Goal: Transaction & Acquisition: Purchase product/service

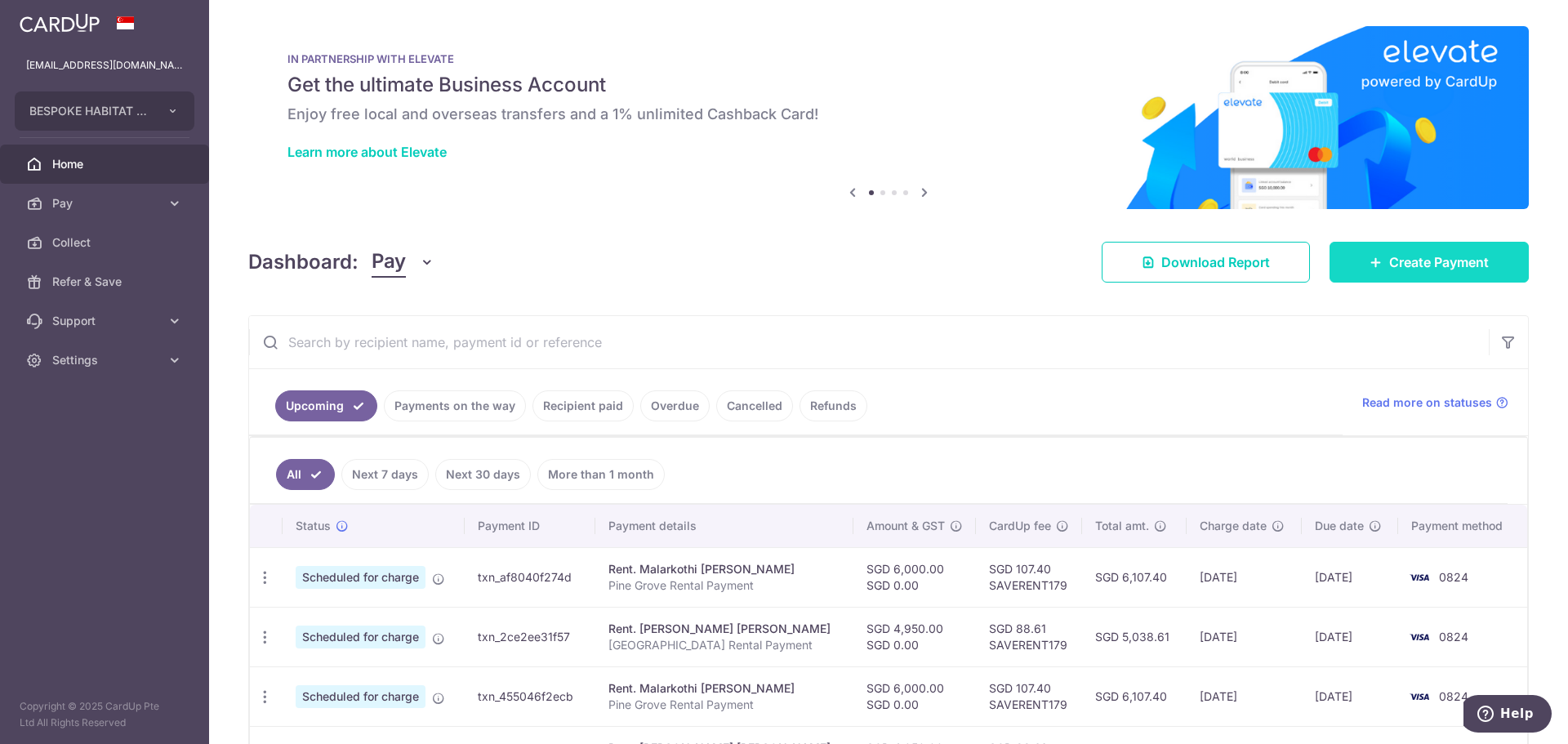
click at [1424, 249] on link "Create Payment" at bounding box center [1429, 262] width 199 height 41
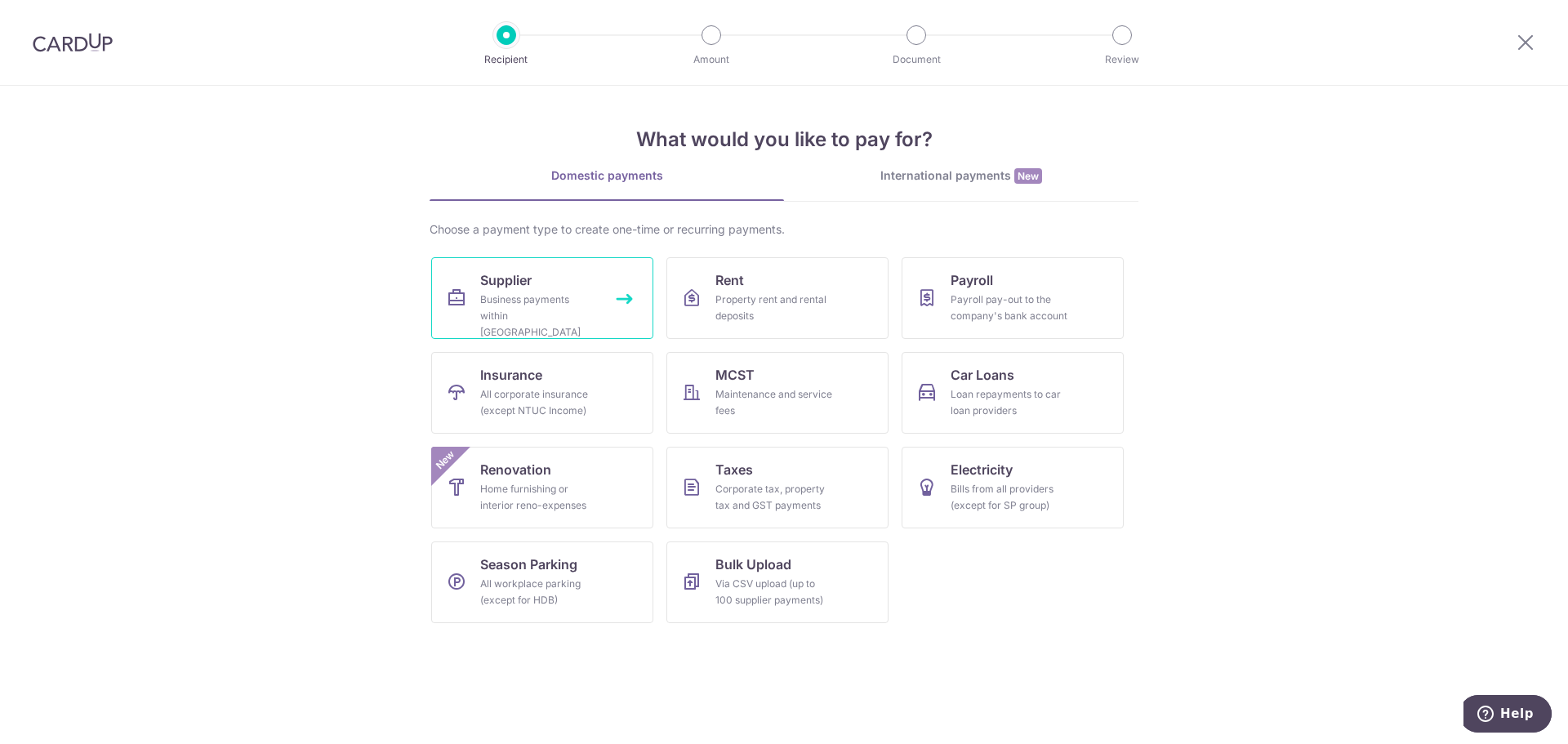
click at [583, 291] on link "Supplier Business payments within Singapore" at bounding box center [542, 298] width 222 height 82
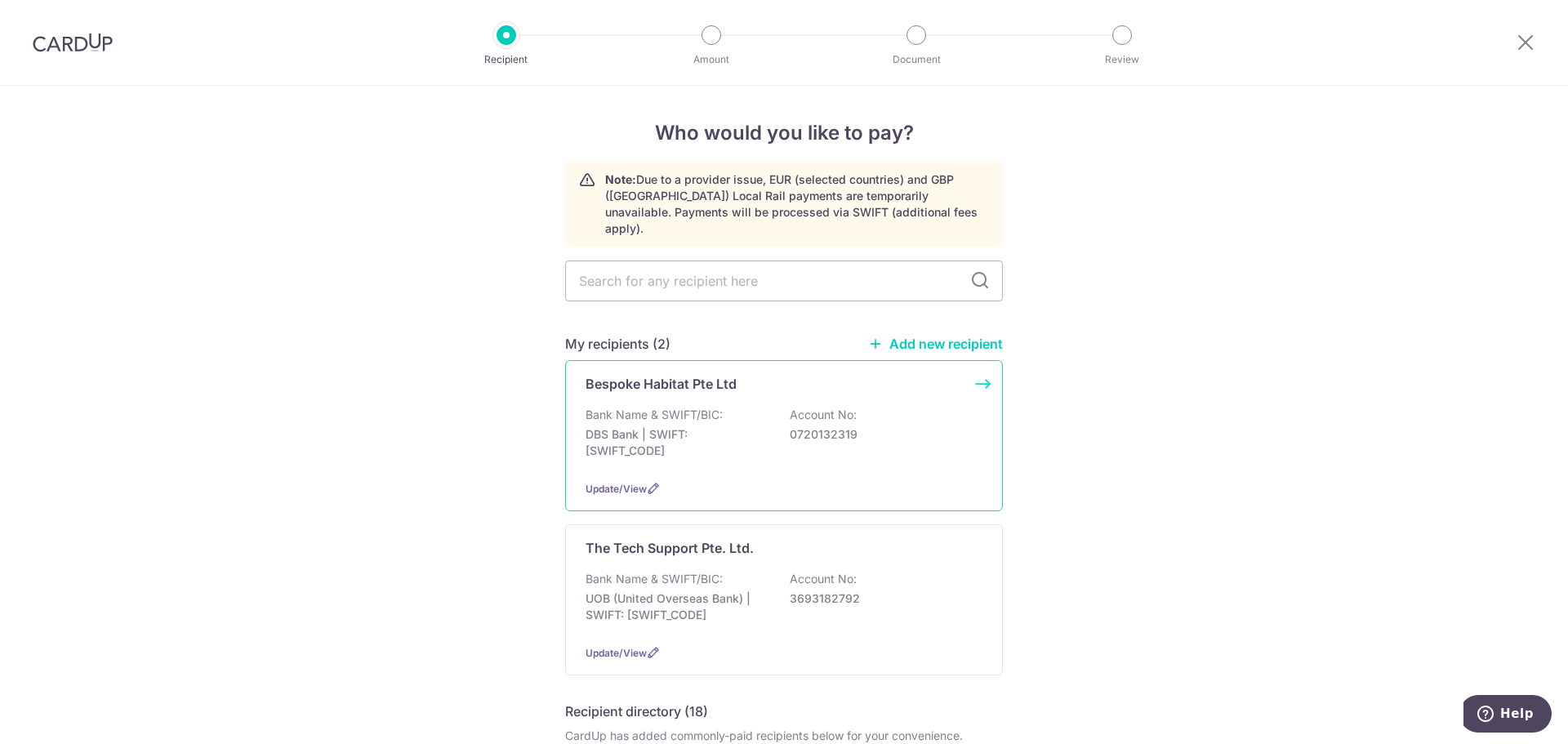
click at [779, 480] on div "Update/View" at bounding box center [784, 488] width 397 height 17
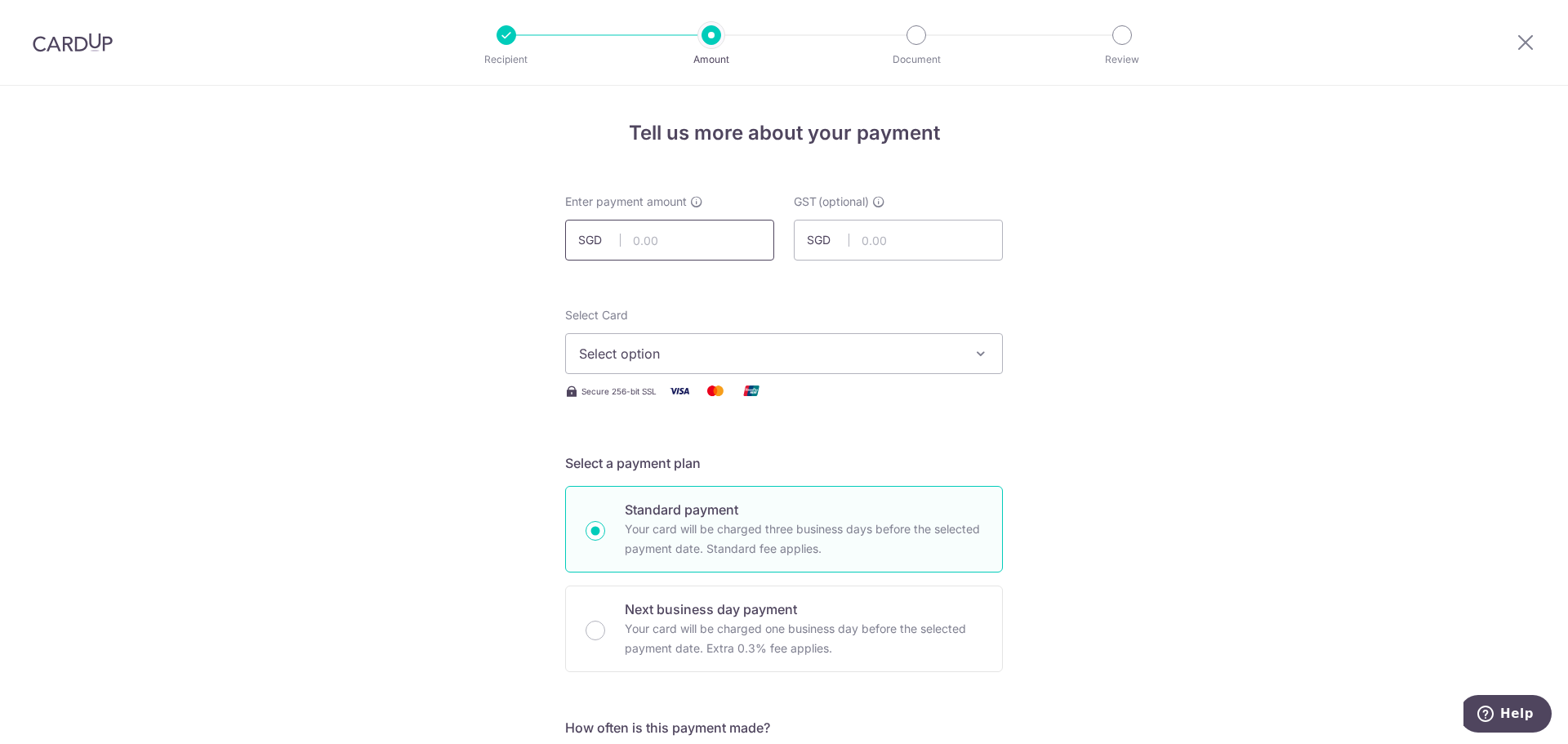
click at [691, 243] on input "text" at bounding box center [670, 240] width 209 height 41
type input "119.98"
click at [706, 341] on button "Select option" at bounding box center [783, 354] width 437 height 41
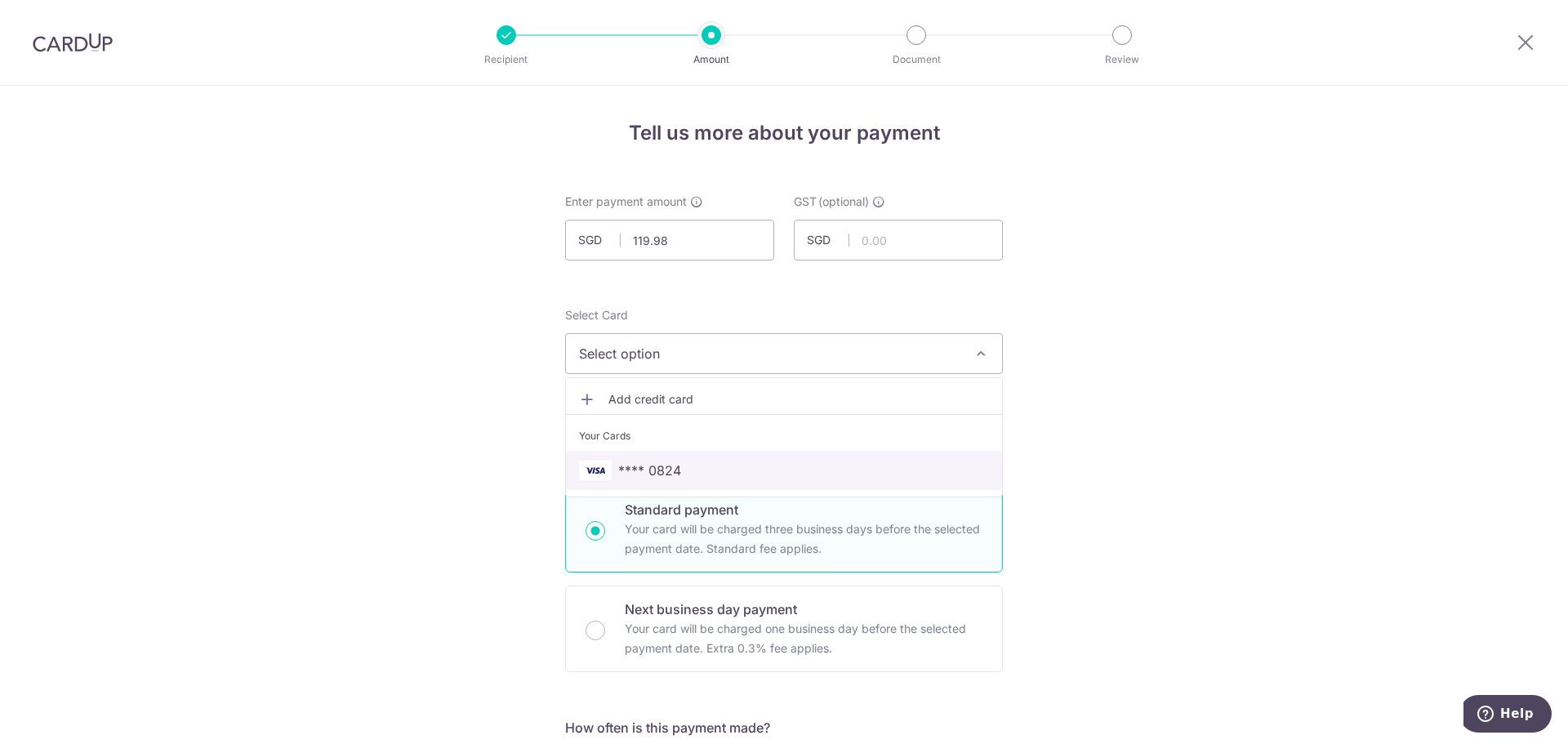
drag, startPoint x: 655, startPoint y: 468, endPoint x: 682, endPoint y: 472, distance: 27.3
click at [655, 468] on span "**** 0824" at bounding box center [649, 470] width 63 height 20
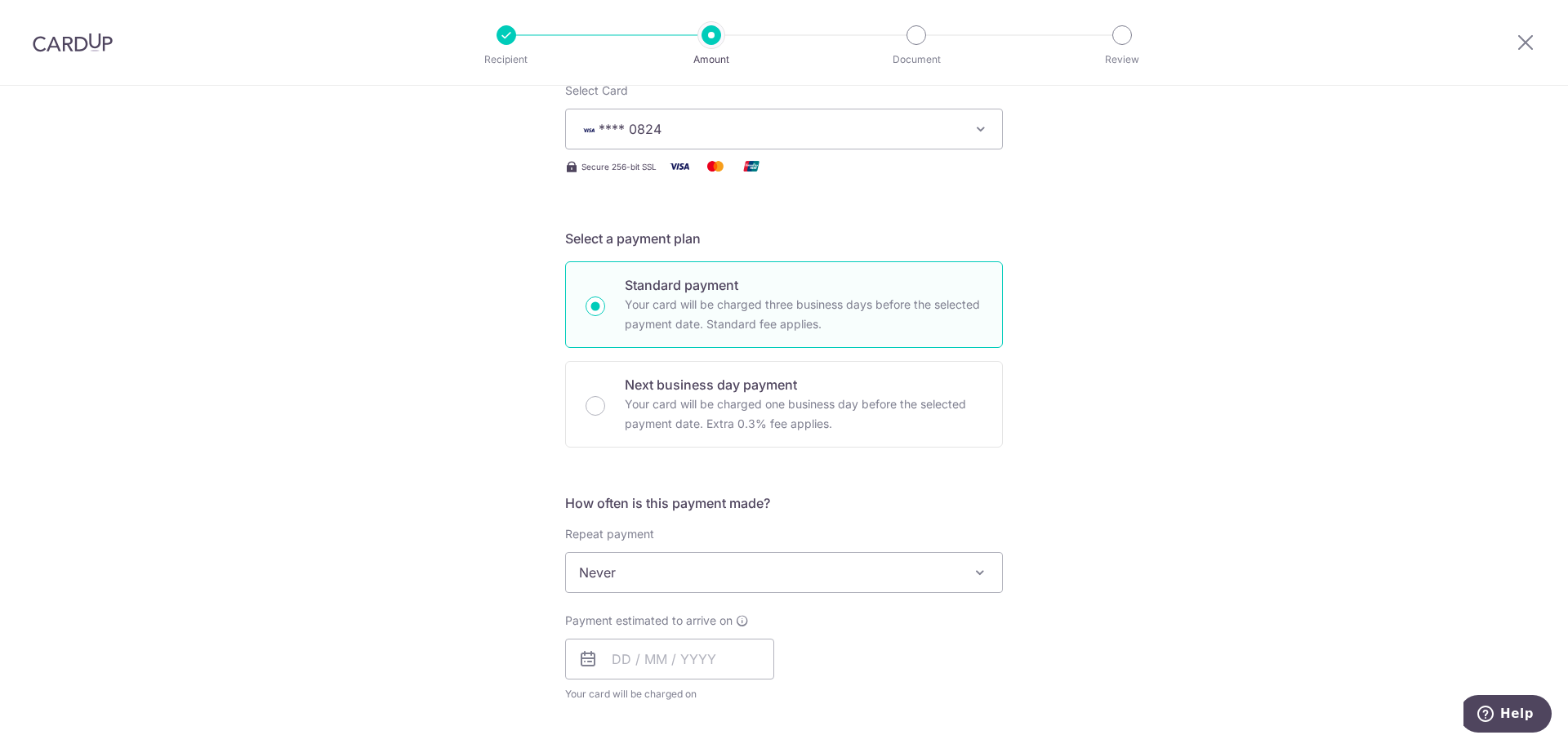
scroll to position [327, 0]
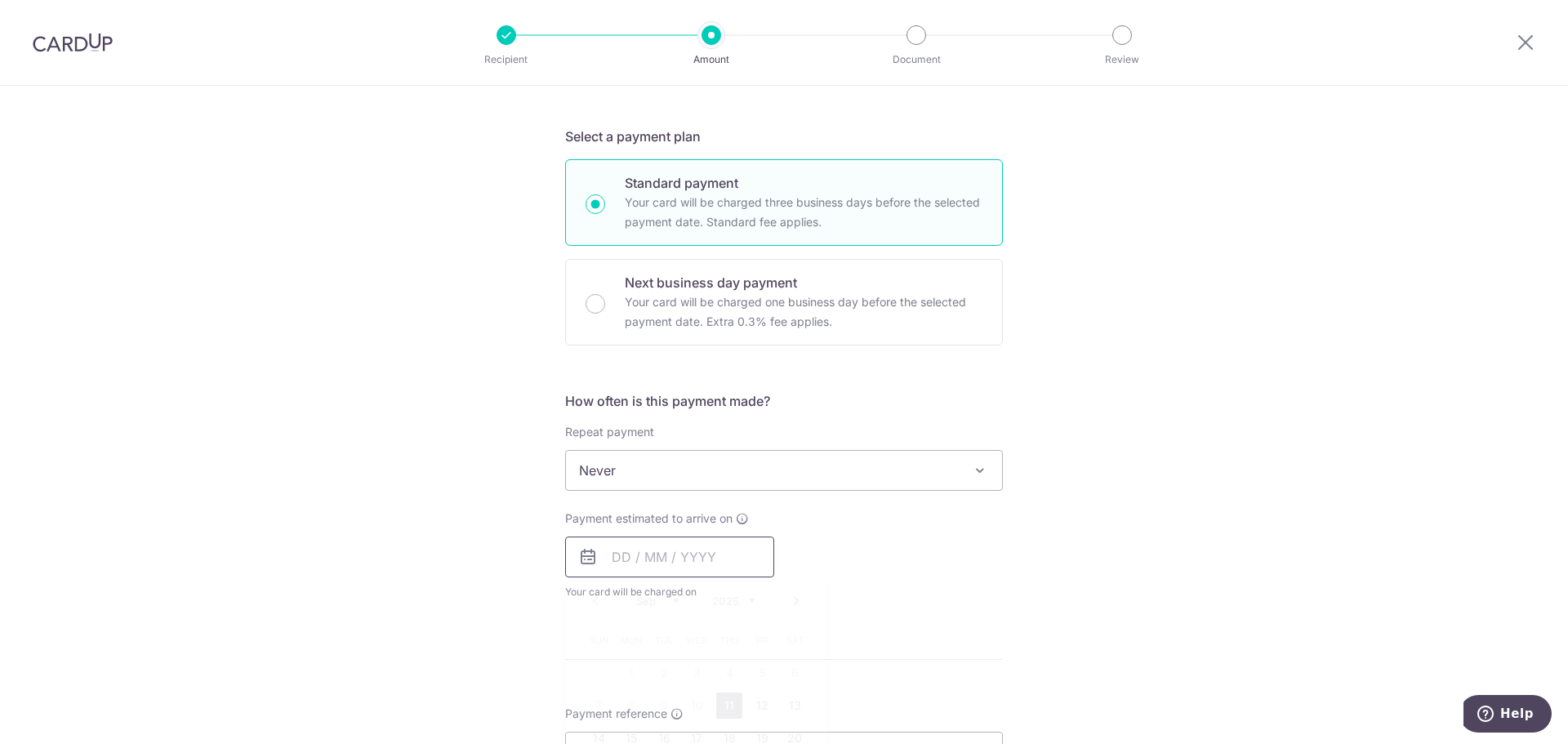
click at [711, 542] on input "text" at bounding box center [670, 557] width 209 height 41
click at [731, 701] on link "11" at bounding box center [729, 706] width 26 height 26
type input "11/09/2025"
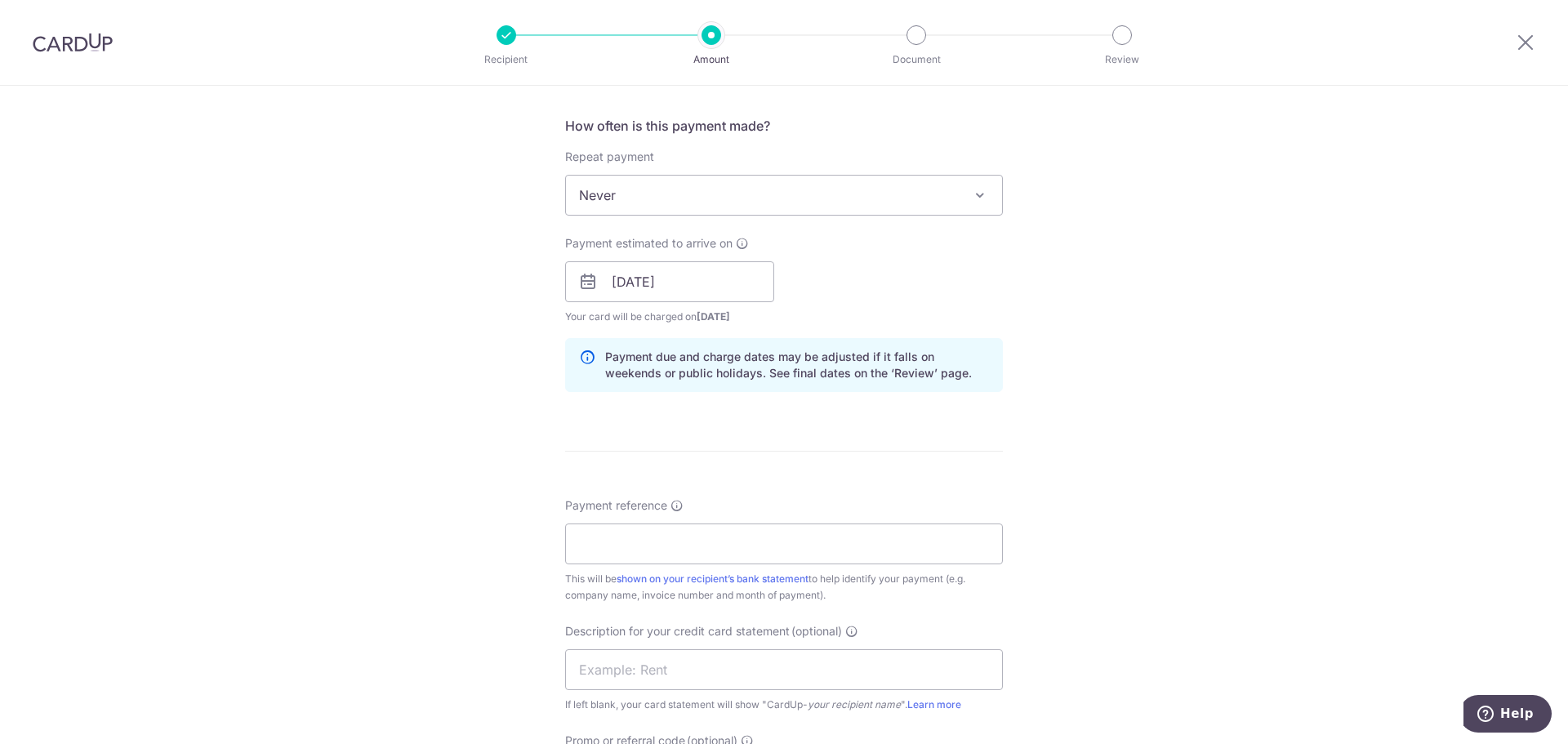
scroll to position [653, 0]
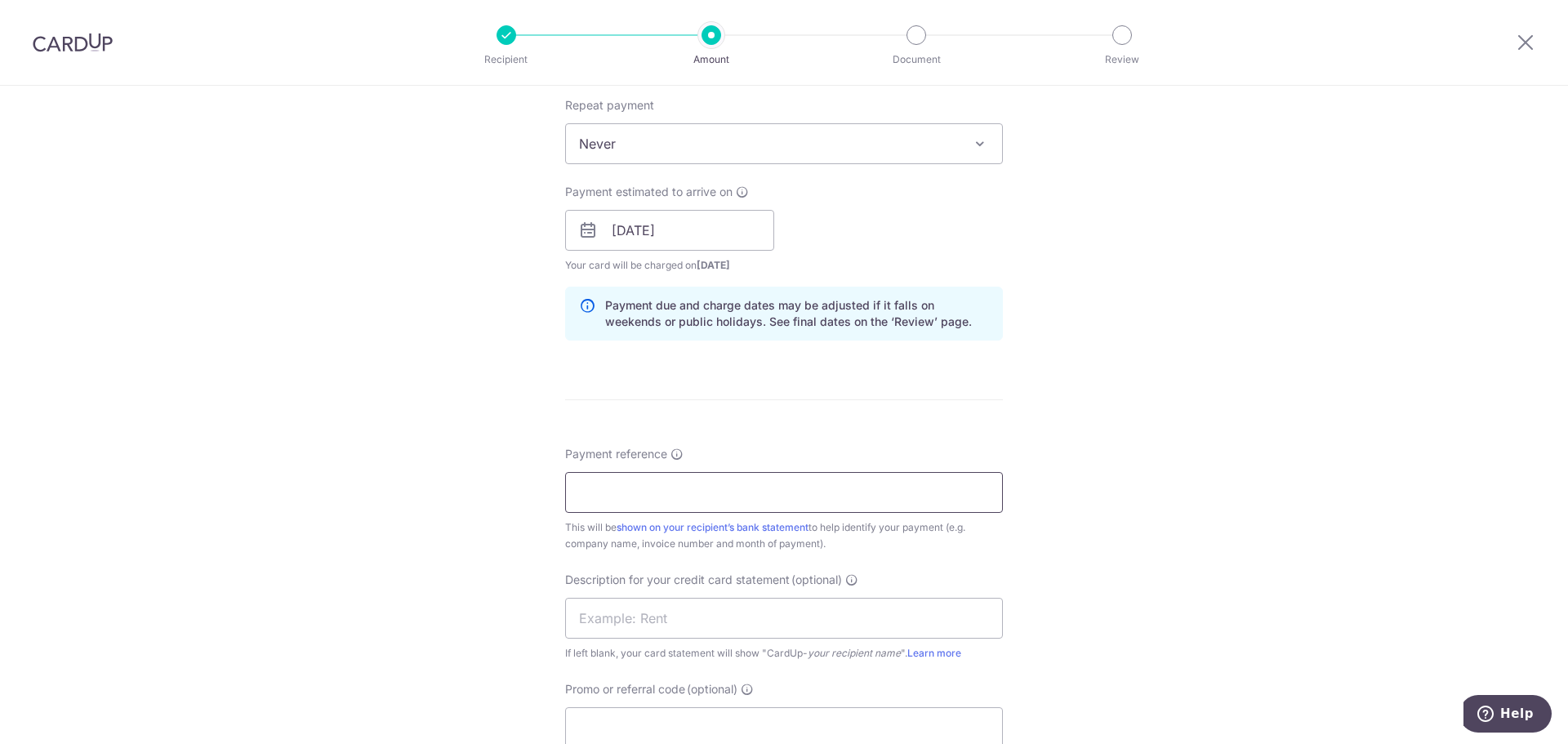
click at [759, 495] on input "Payment reference" at bounding box center [783, 492] width 437 height 41
click at [807, 488] on input "Payment reference" at bounding box center [783, 492] width 437 height 41
paste input "MF- 10323"
type input "MF- 10323"
click at [647, 618] on input "text" at bounding box center [783, 618] width 437 height 41
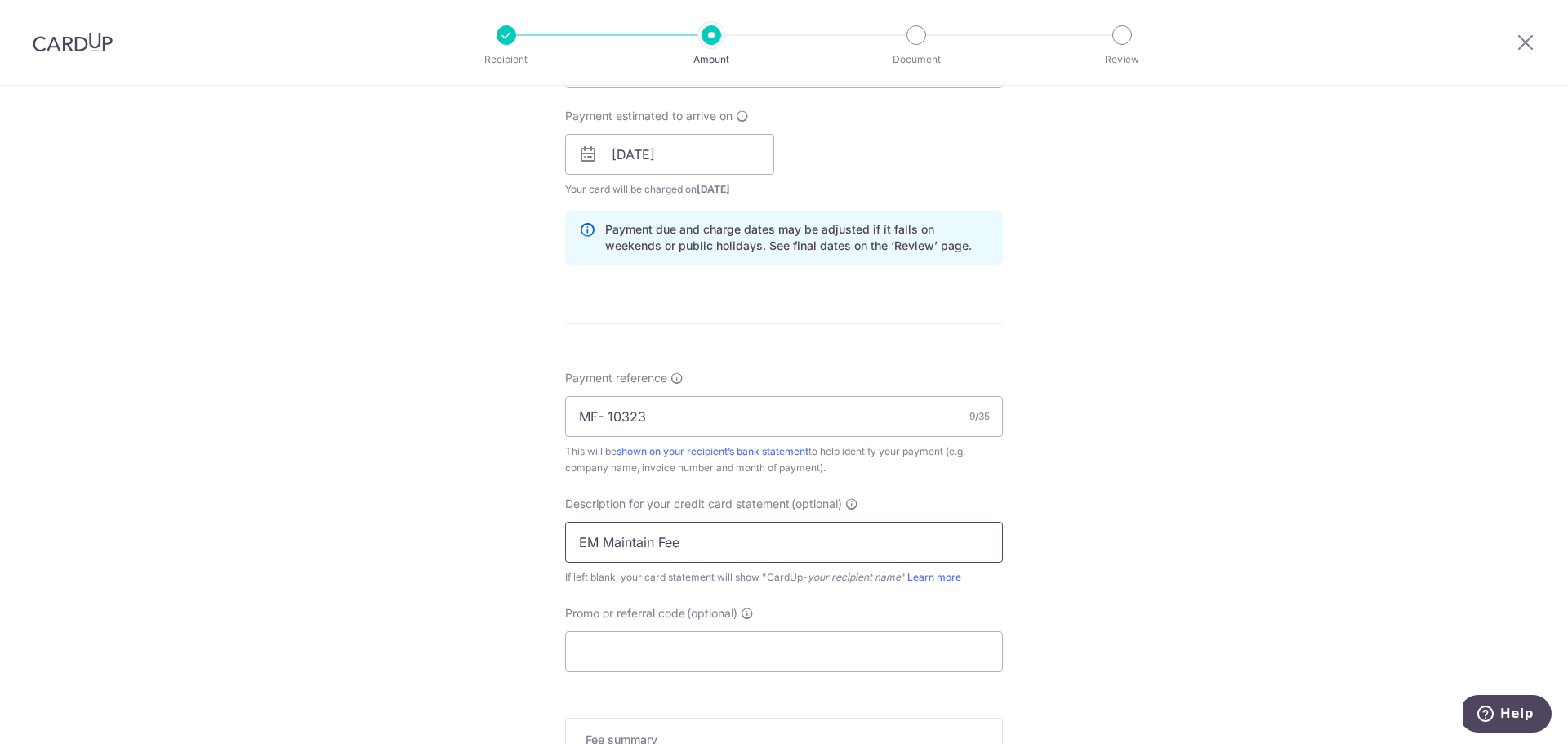
scroll to position [735, 0]
type input "EM Maintain Fee"
click at [671, 640] on input "Promo or referral code (optional)" at bounding box center [783, 646] width 437 height 41
paste input "BOFF185"
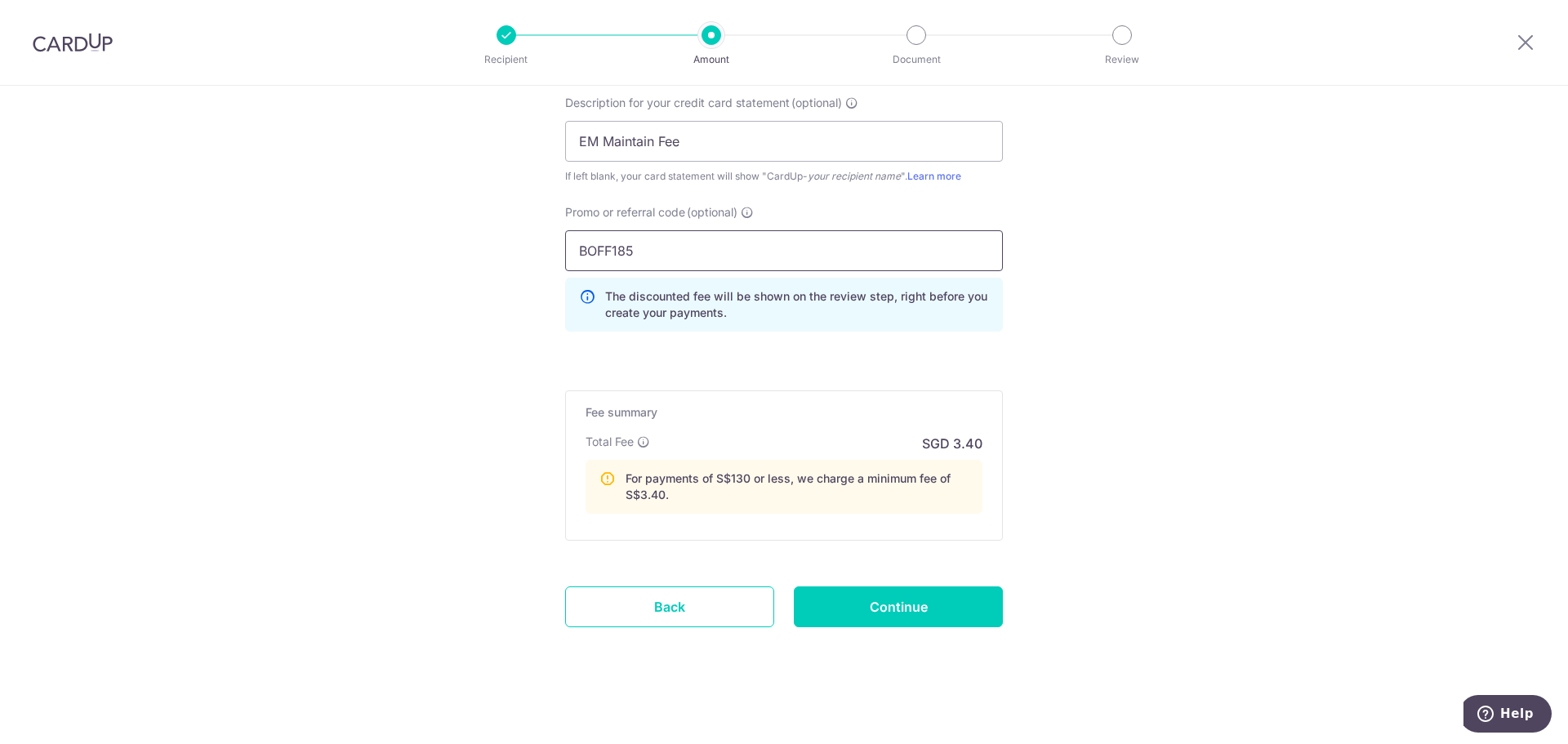
scroll to position [1136, 0]
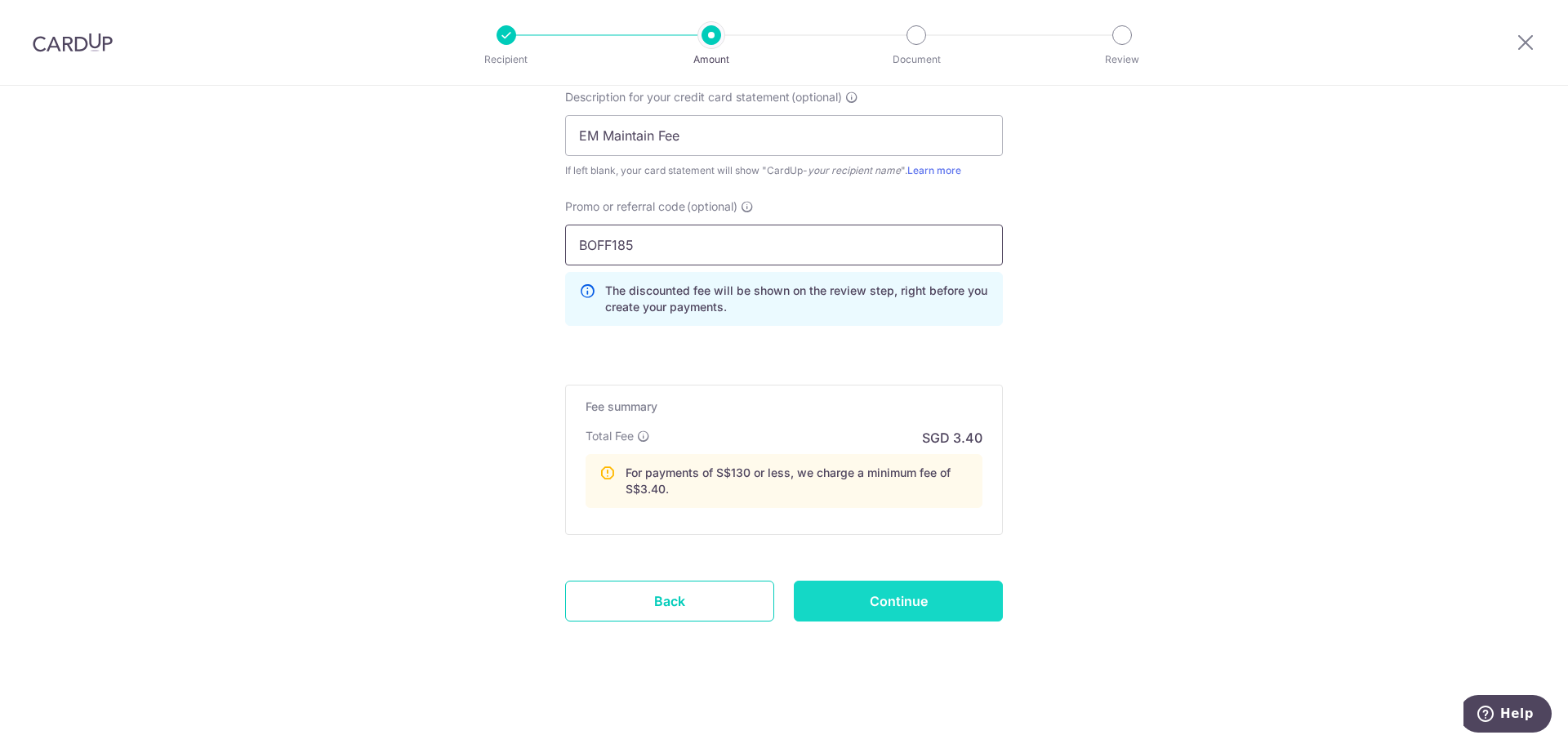
type input "BOFF185"
click at [885, 597] on input "Continue" at bounding box center [898, 601] width 209 height 41
type input "Create Schedule"
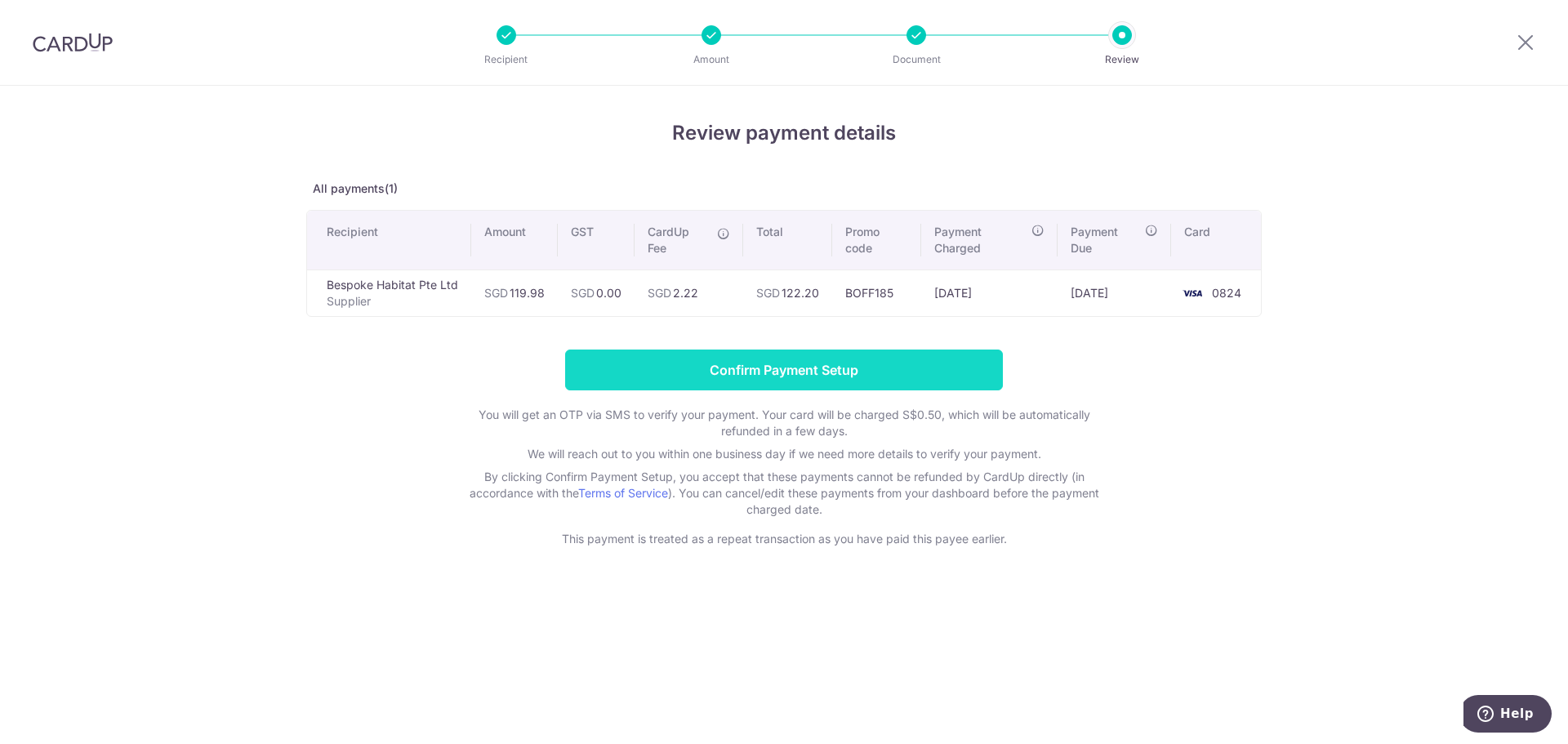
click at [867, 365] on input "Confirm Payment Setup" at bounding box center [783, 370] width 437 height 41
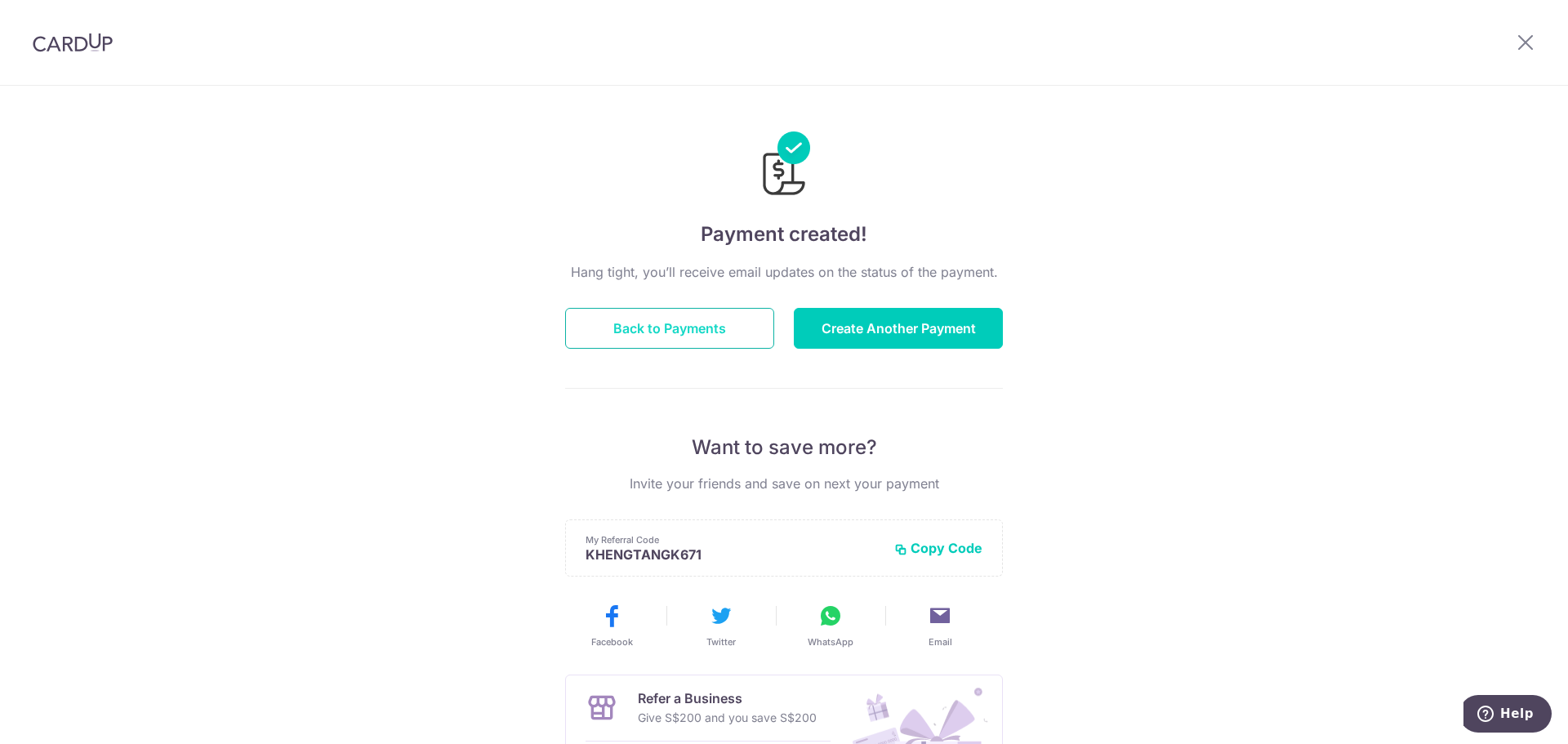
click at [717, 339] on button "Back to Payments" at bounding box center [670, 329] width 209 height 41
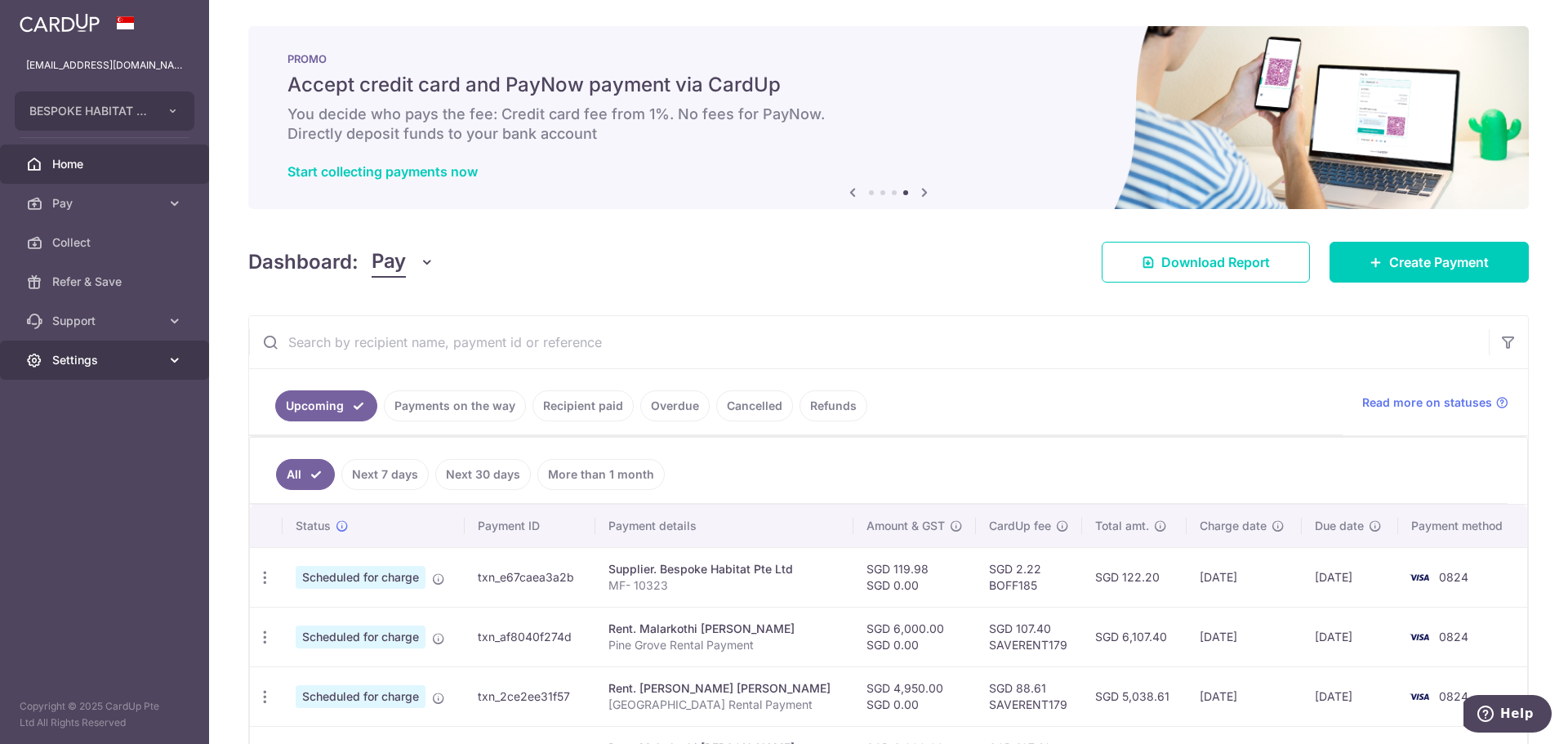
click at [88, 358] on span "Settings" at bounding box center [106, 361] width 108 height 16
click at [97, 441] on span "Logout" at bounding box center [106, 438] width 108 height 16
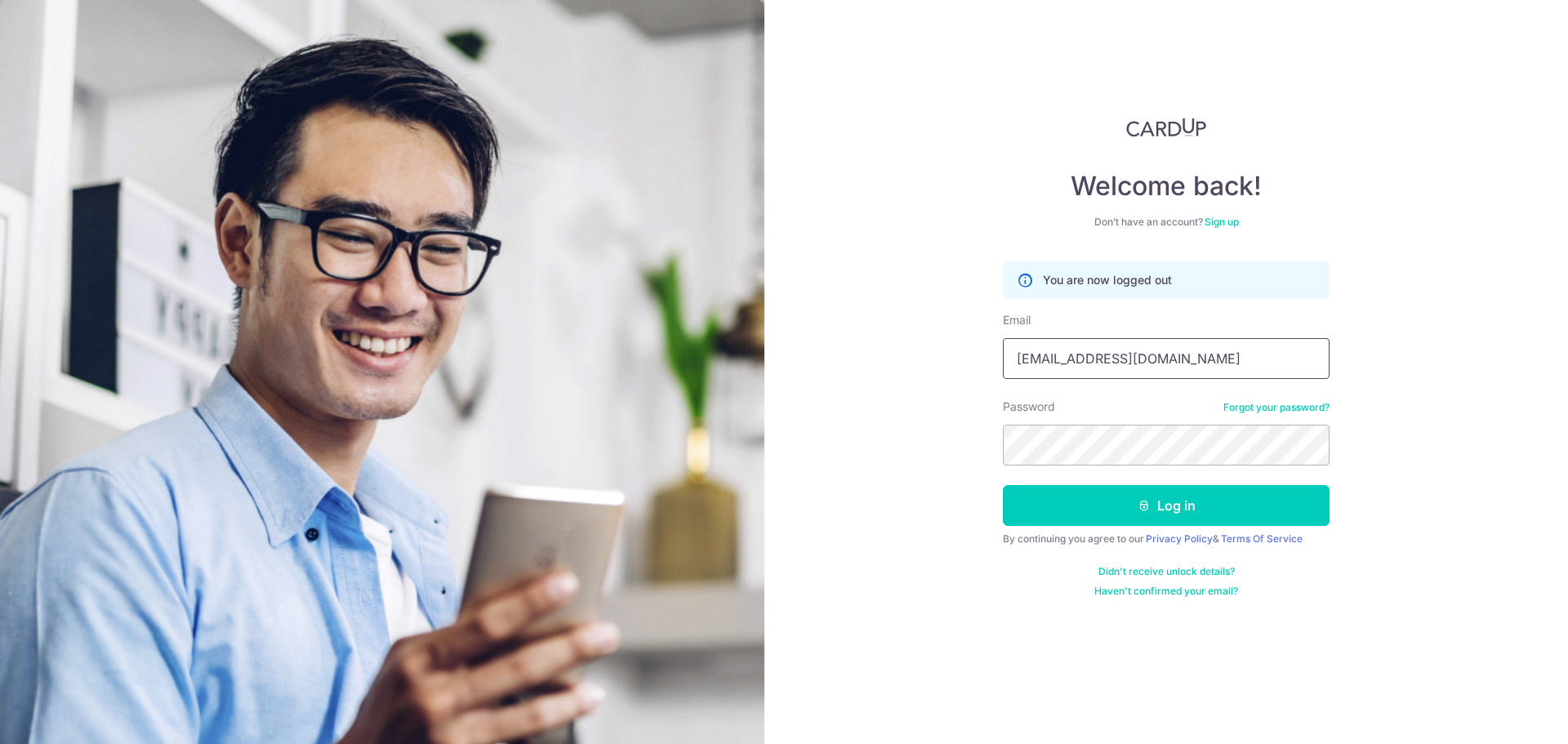
click at [1172, 349] on input "[EMAIL_ADDRESS][DOMAIN_NAME]" at bounding box center [1167, 359] width 327 height 41
type input "khengtangjack@hotmail.com"
click at [876, 481] on div "Welcome back! Don’t have an account? Sign up You are now logged out Email kheng…" at bounding box center [1166, 372] width 804 height 744
click at [1068, 514] on button "Log in" at bounding box center [1167, 505] width 327 height 41
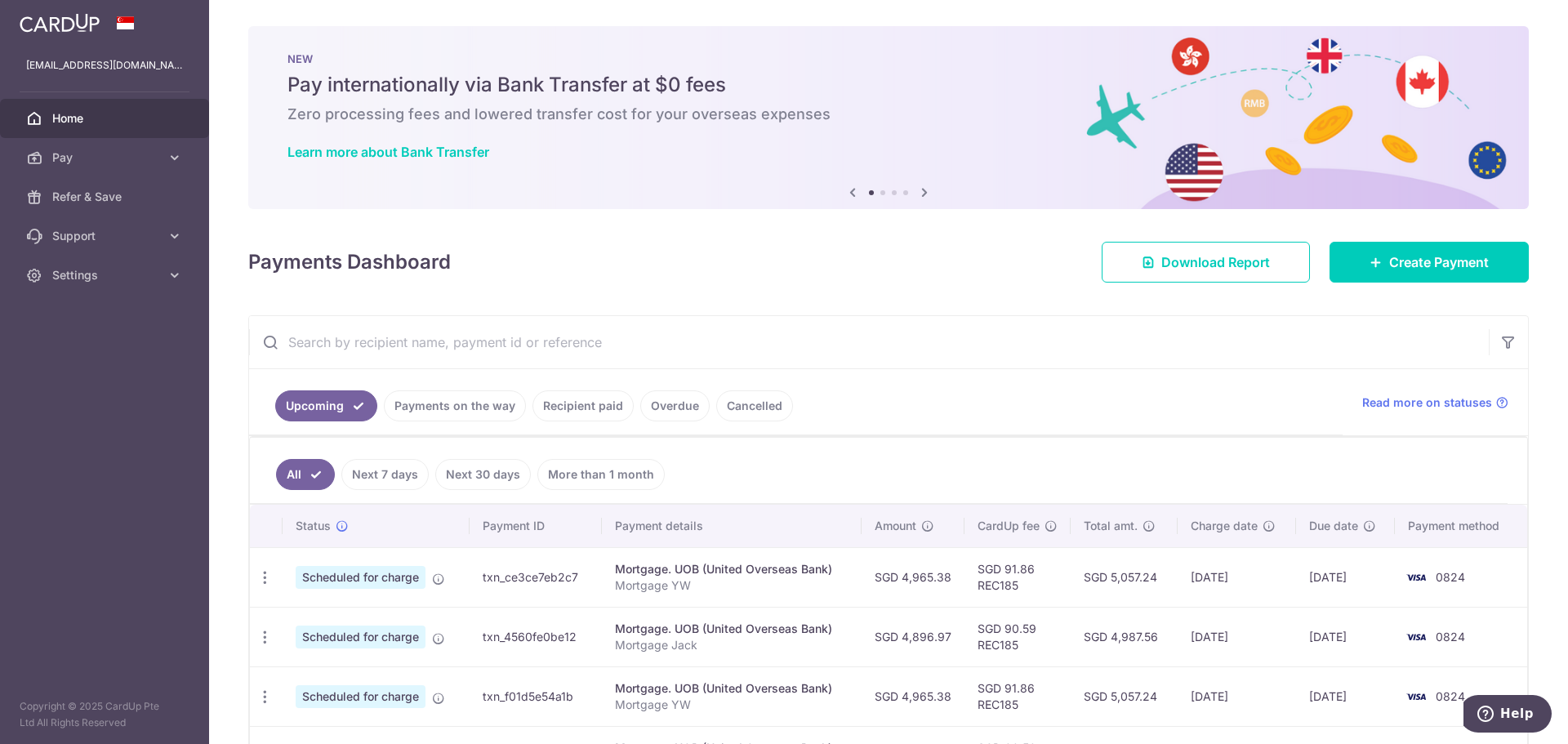
click at [463, 410] on link "Payments on the way" at bounding box center [455, 406] width 142 height 31
